Goal: Go to known website: Go to known website

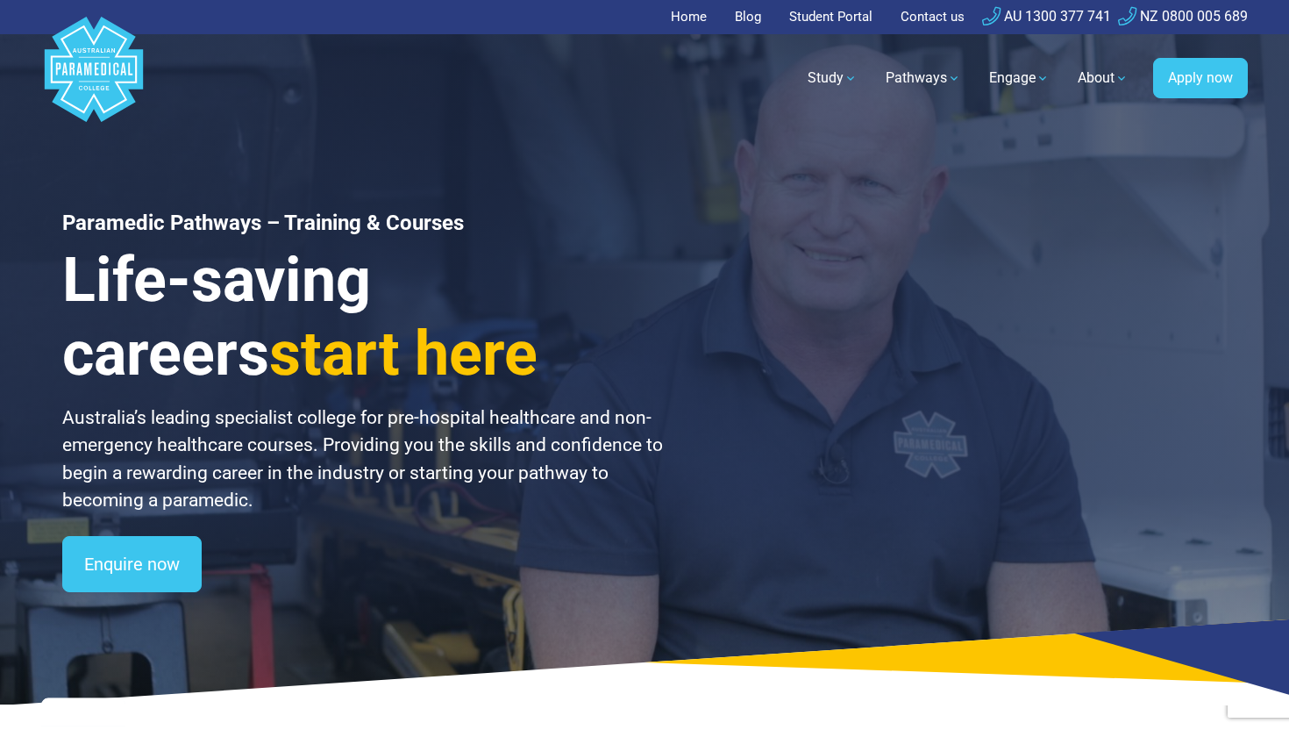
click at [817, 7] on link "Student Portal" at bounding box center [831, 17] width 104 height 34
click at [824, 18] on link "Student Portal" at bounding box center [831, 17] width 104 height 34
click at [857, 6] on link "Student Portal" at bounding box center [831, 17] width 104 height 34
click at [855, 6] on link "Student Portal" at bounding box center [831, 17] width 104 height 34
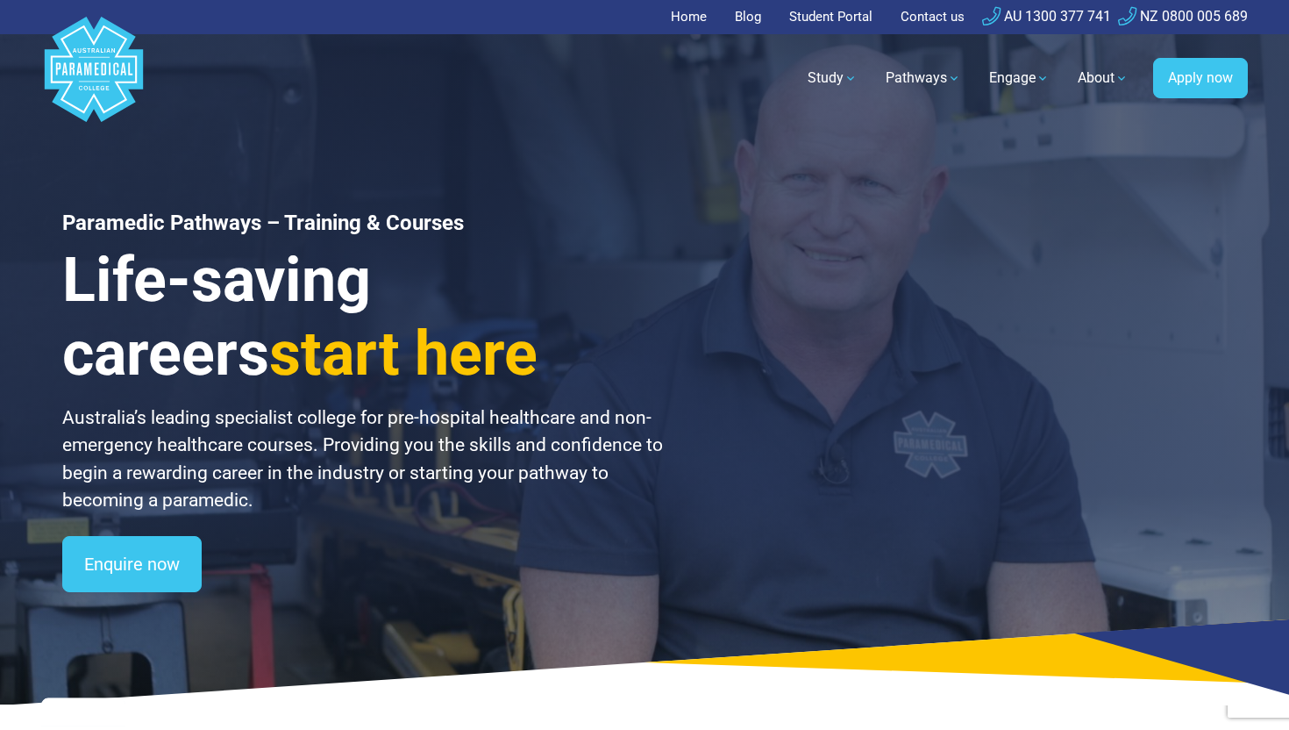
click at [855, 6] on link "Student Portal" at bounding box center [831, 17] width 104 height 34
